Goal: Task Accomplishment & Management: Use online tool/utility

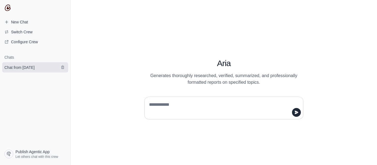
click at [17, 67] on span "Chat from [DATE]" at bounding box center [19, 68] width 30 height 6
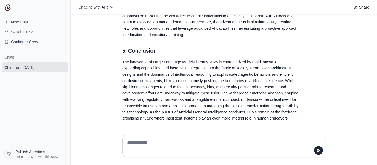
scroll to position [1280, 0]
click at [14, 40] on span "Configure Crew" at bounding box center [24, 42] width 27 height 6
